Goal: Complete application form

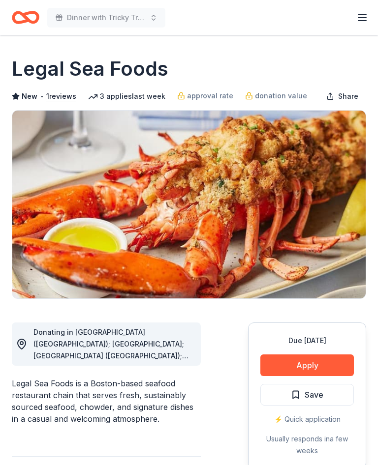
click at [313, 363] on button "Apply" at bounding box center [306, 365] width 93 height 22
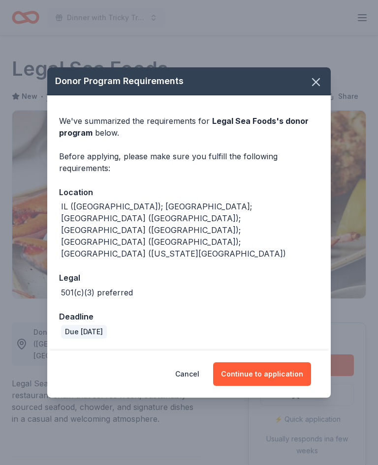
click at [280, 362] on button "Continue to application" at bounding box center [262, 374] width 98 height 24
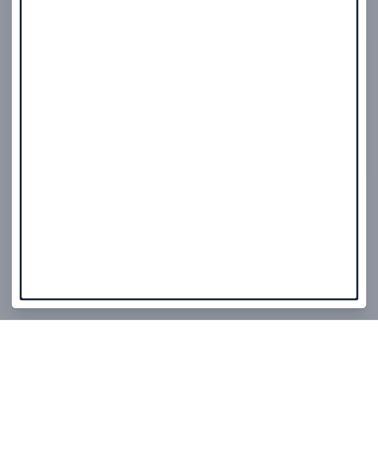
scroll to position [292, 0]
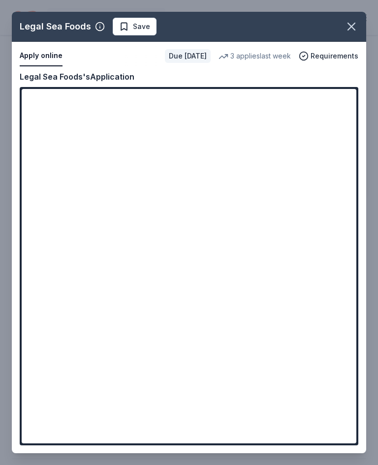
click at [39, 58] on button "Apply online" at bounding box center [41, 56] width 43 height 21
click at [47, 51] on button "Apply online" at bounding box center [41, 56] width 43 height 21
click at [353, 26] on icon "button" at bounding box center [351, 27] width 14 height 14
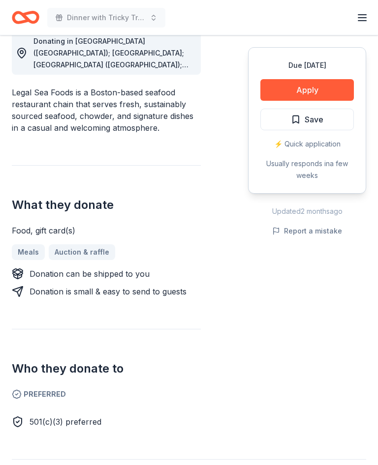
scroll to position [0, 0]
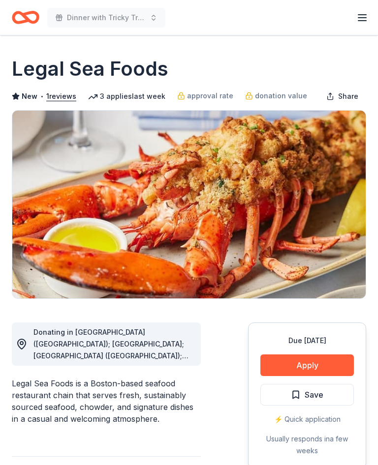
click at [316, 362] on button "Apply" at bounding box center [306, 365] width 93 height 22
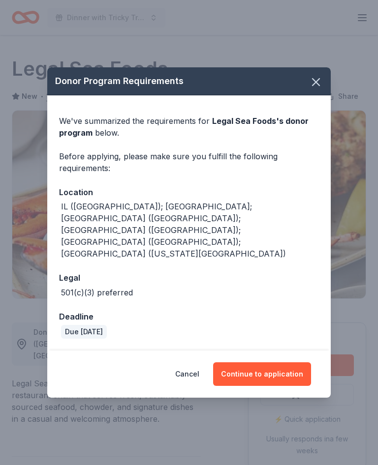
click at [269, 362] on button "Continue to application" at bounding box center [262, 374] width 98 height 24
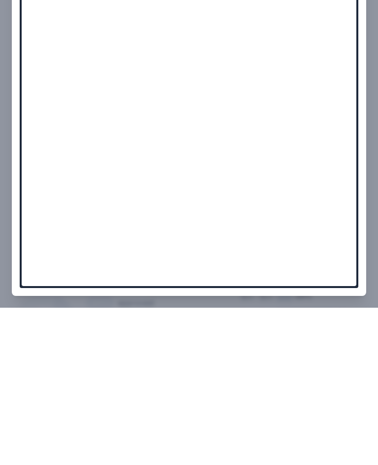
scroll to position [523, 0]
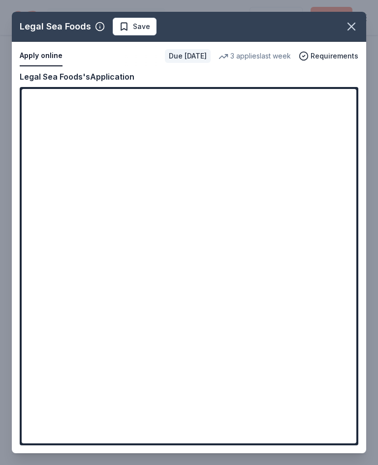
click at [359, 22] on button "button" at bounding box center [351, 27] width 22 height 22
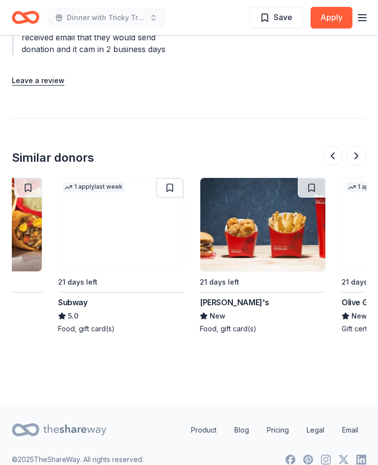
scroll to position [0, 379]
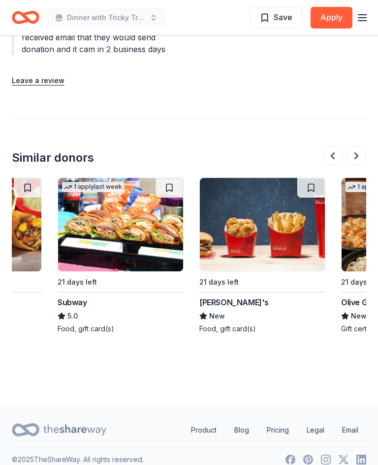
click at [274, 221] on img at bounding box center [262, 224] width 125 height 93
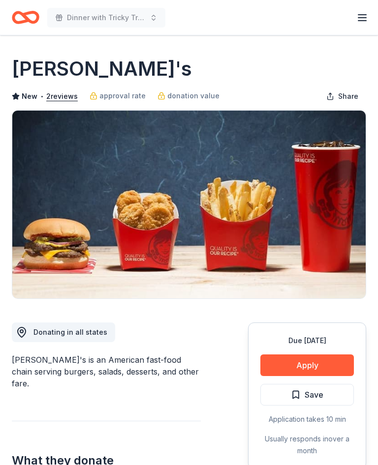
click at [315, 363] on button "Apply" at bounding box center [306, 365] width 93 height 22
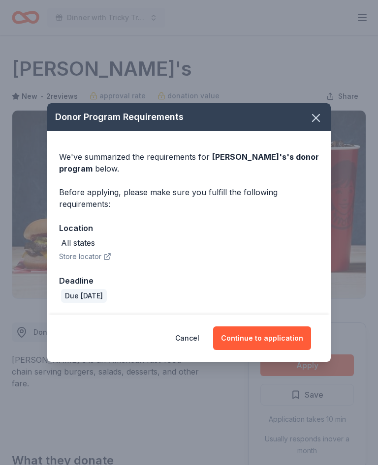
click at [277, 337] on button "Continue to application" at bounding box center [262, 338] width 98 height 24
